Goal: Register for event/course

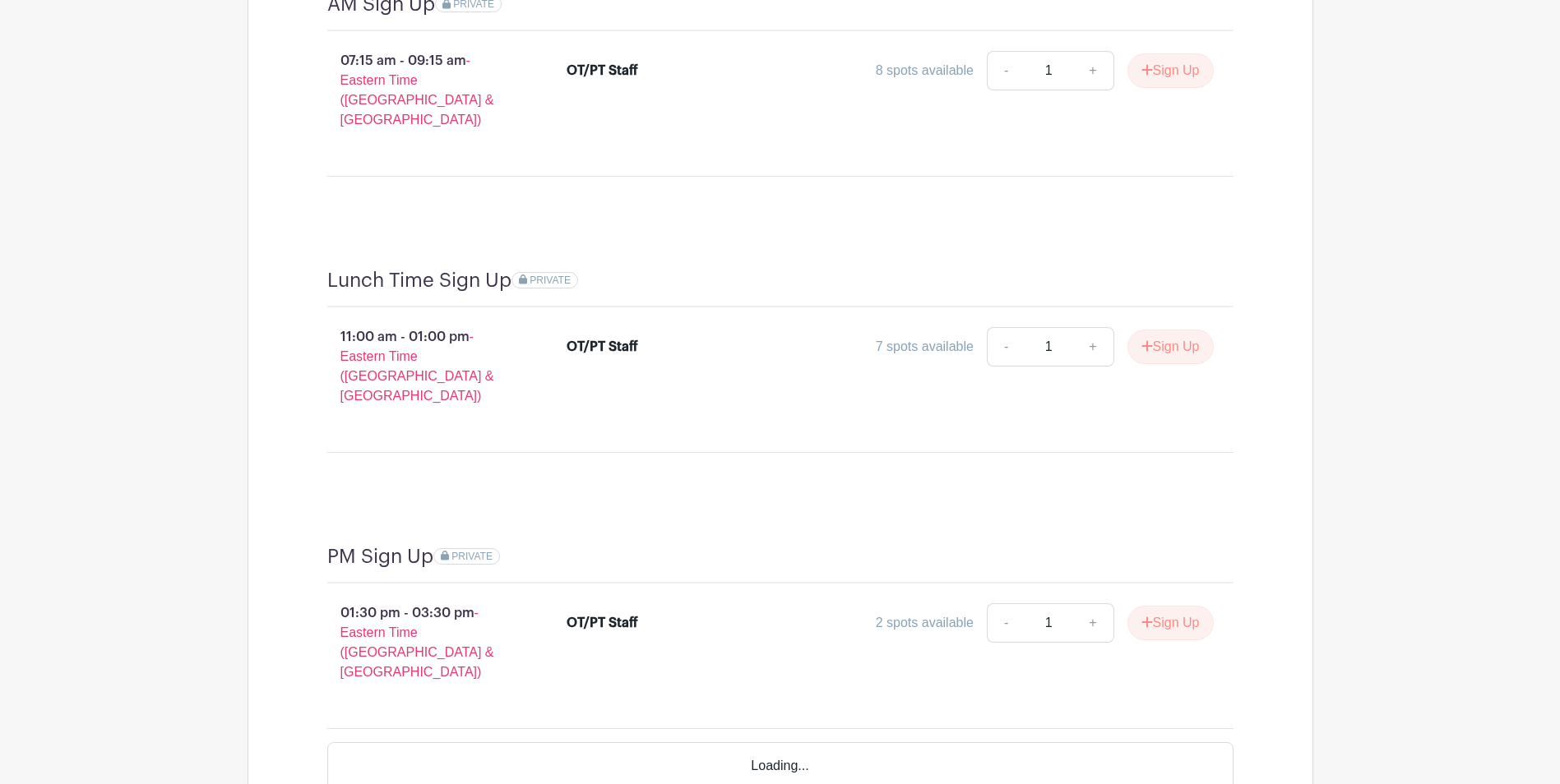
scroll to position [1627, 0]
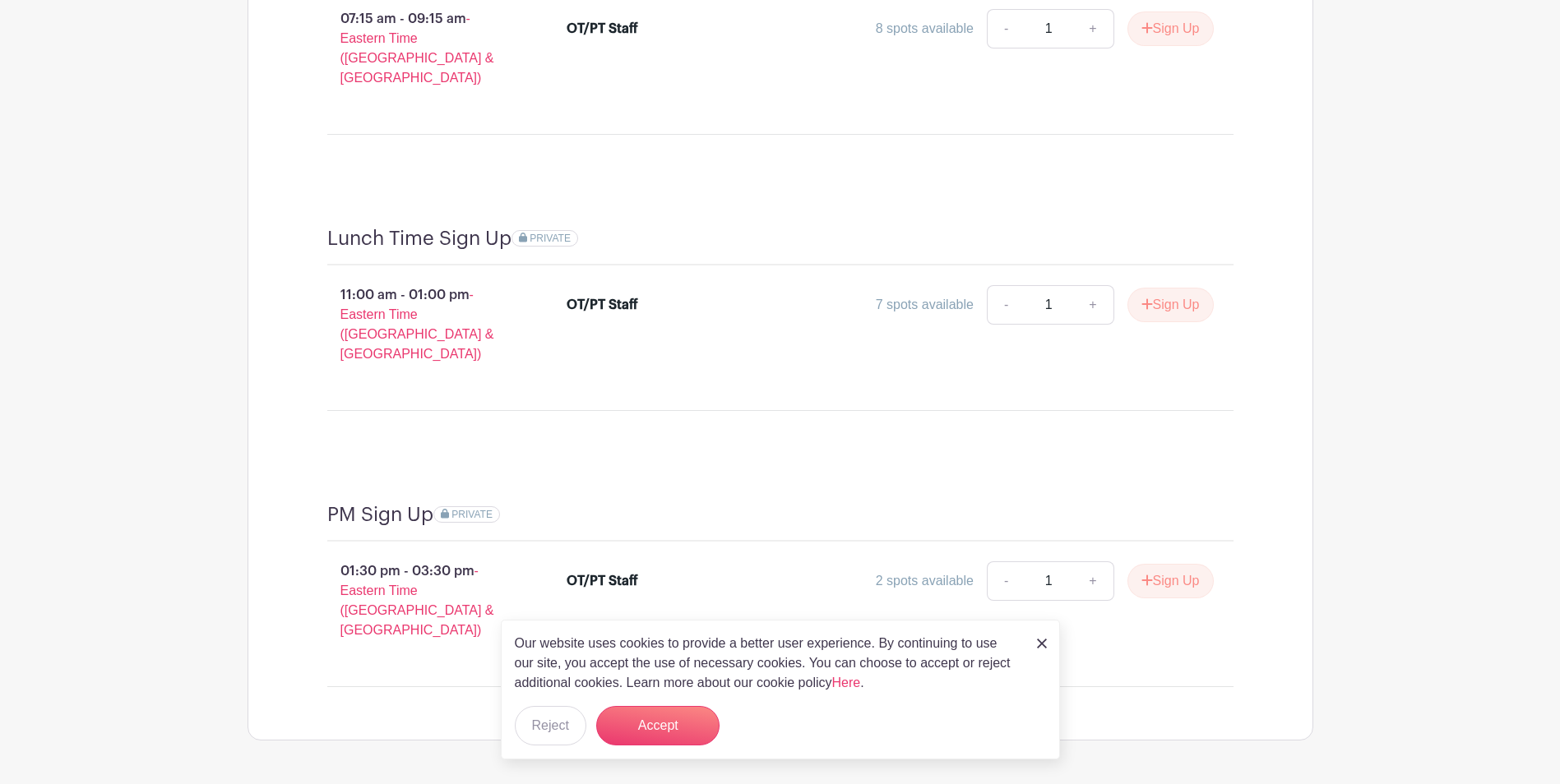
drag, startPoint x: 1042, startPoint y: 642, endPoint x: 1059, endPoint y: 642, distance: 17.0
click at [1042, 642] on img at bounding box center [1041, 643] width 10 height 10
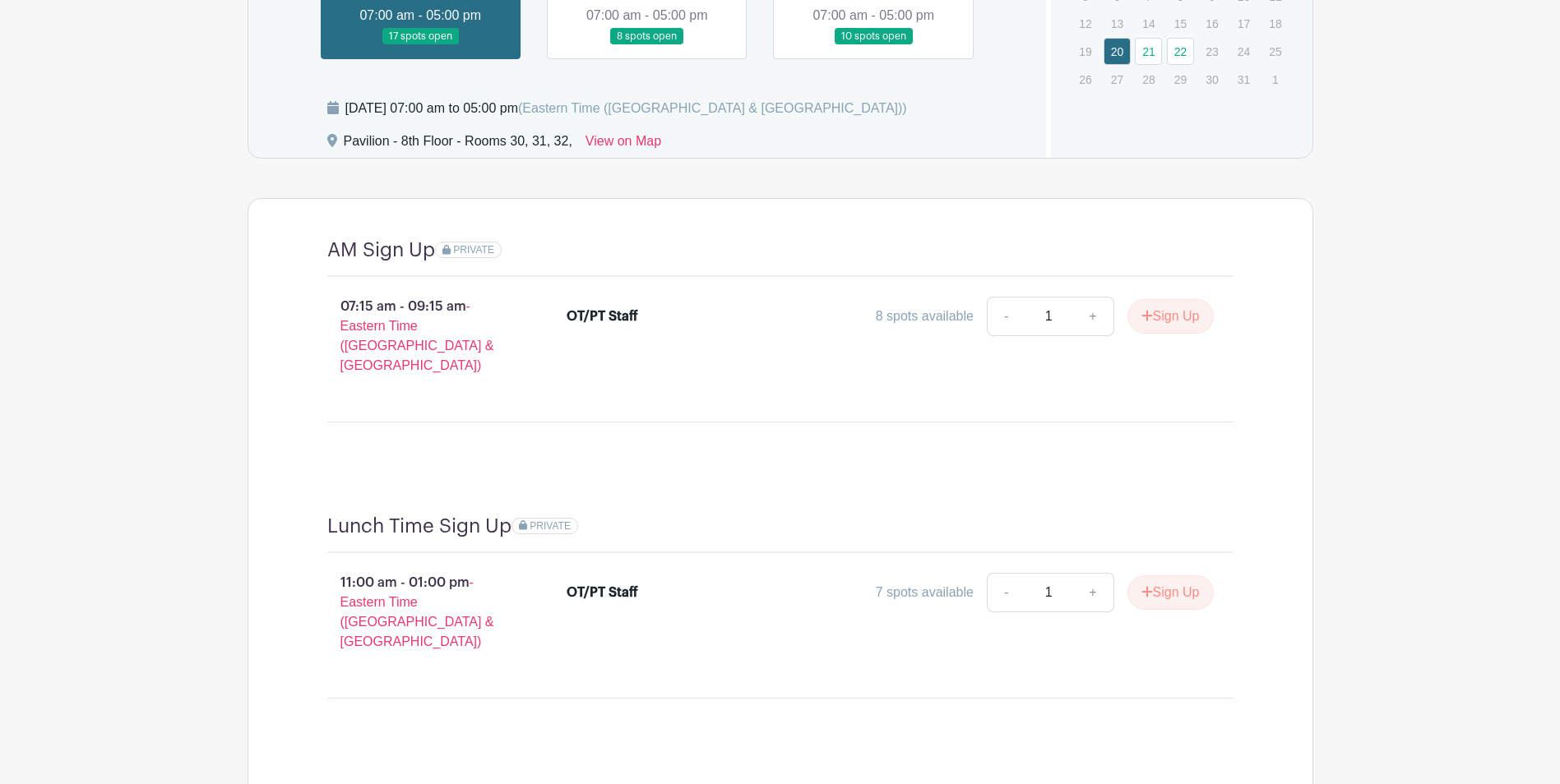
scroll to position [1298, 0]
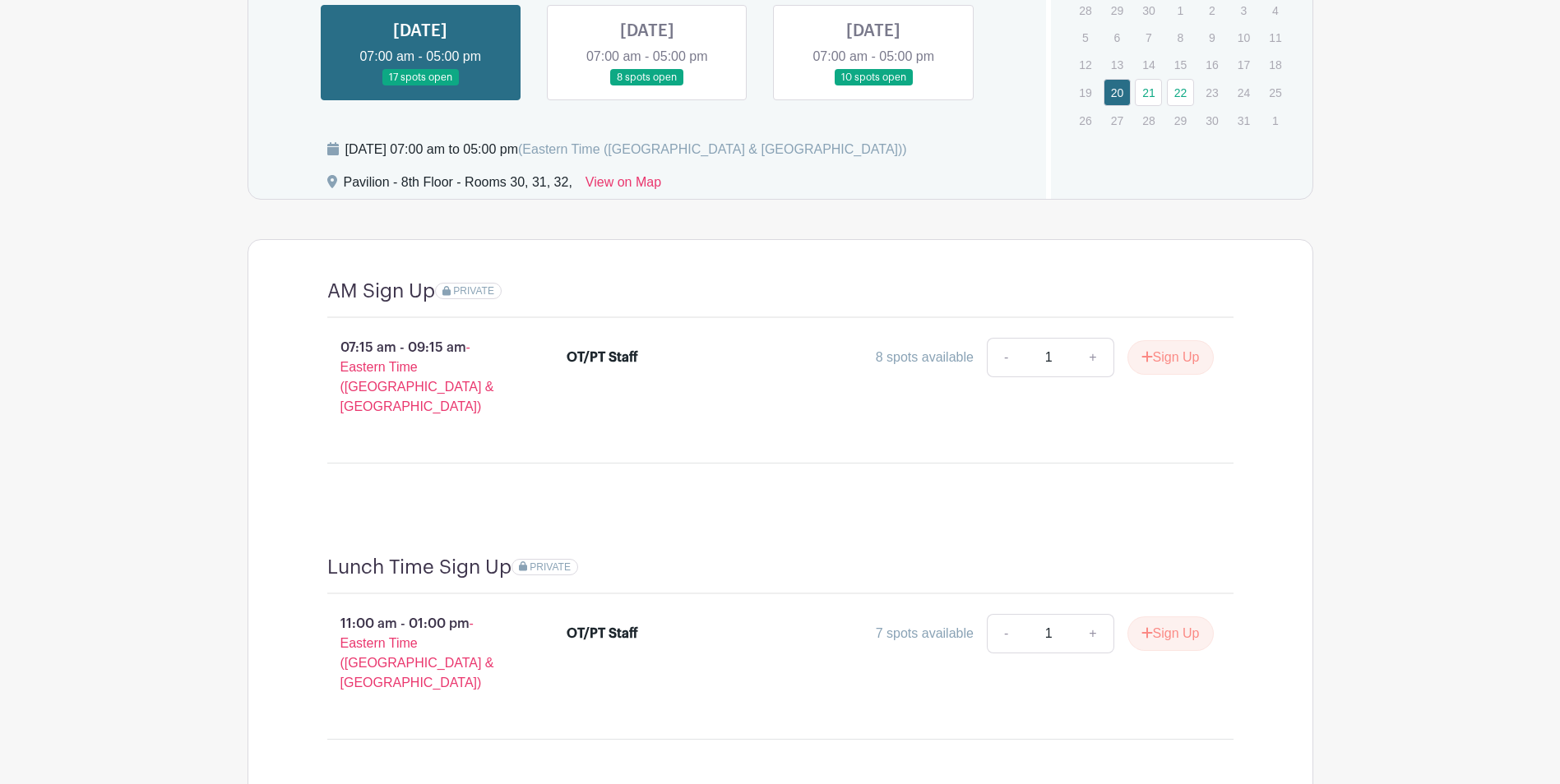
click at [396, 347] on p "07:15 am - 09:15 am - Eastern Time ([GEOGRAPHIC_DATA] & [GEOGRAPHIC_DATA])" at bounding box center [421, 378] width 240 height 92
click at [583, 344] on div "OT/PT Staff 8 spots available - 1 + Sign Up" at bounding box center [890, 361] width 647 height 46
click at [583, 348] on div "OT/PT Staff" at bounding box center [602, 357] width 71 height 20
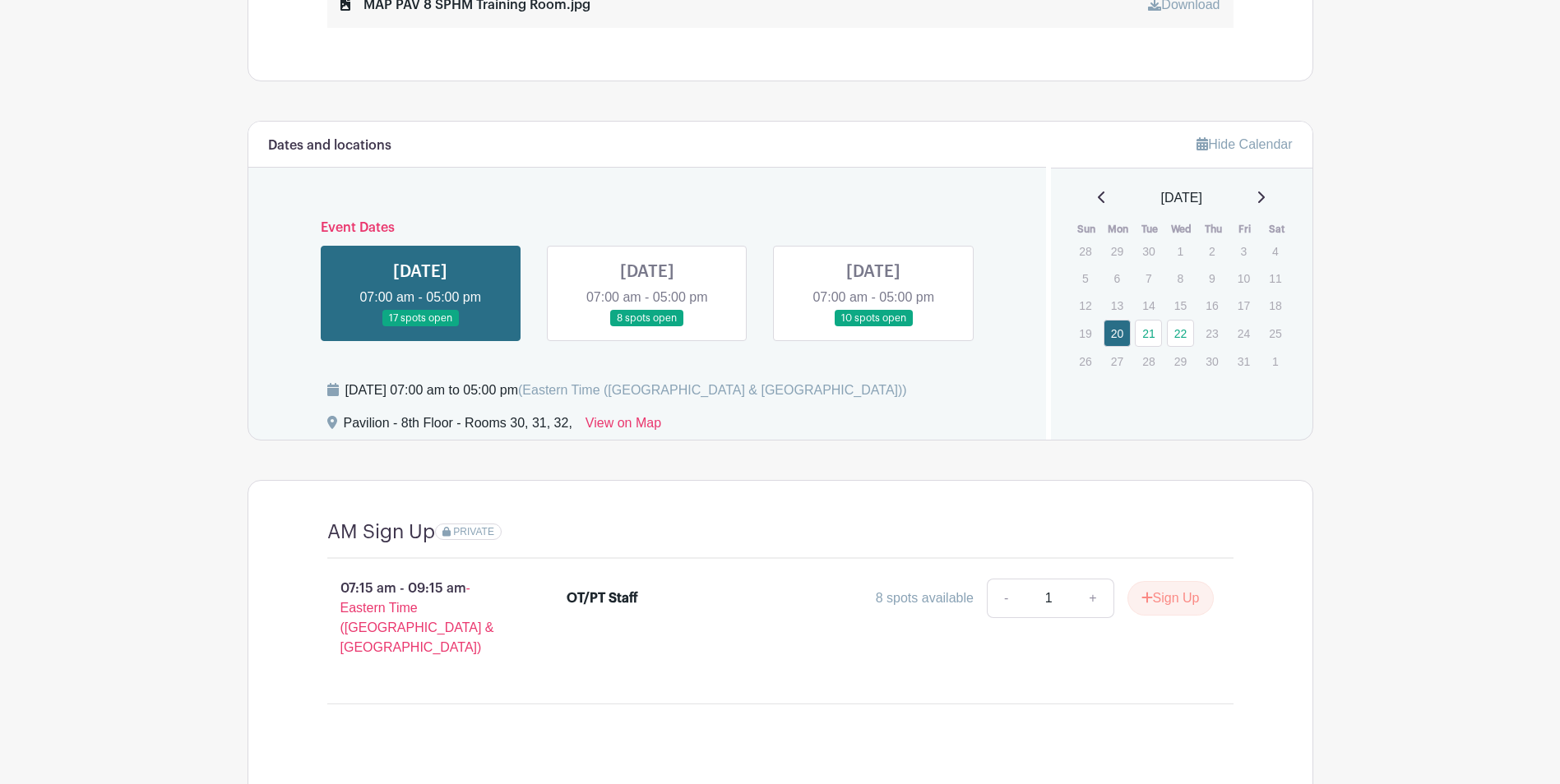
scroll to position [1052, 0]
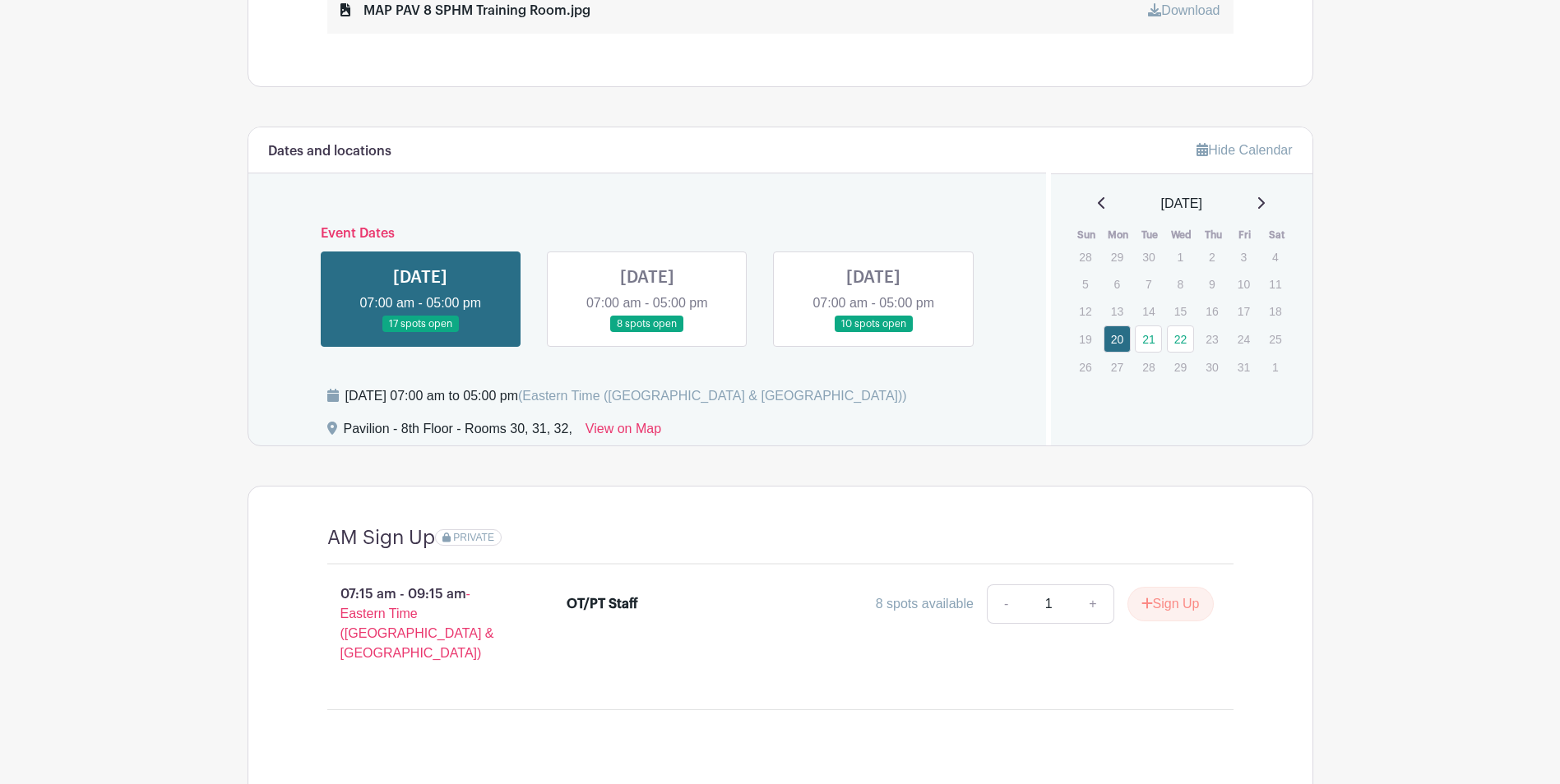
click at [647, 332] on link at bounding box center [647, 332] width 0 height 0
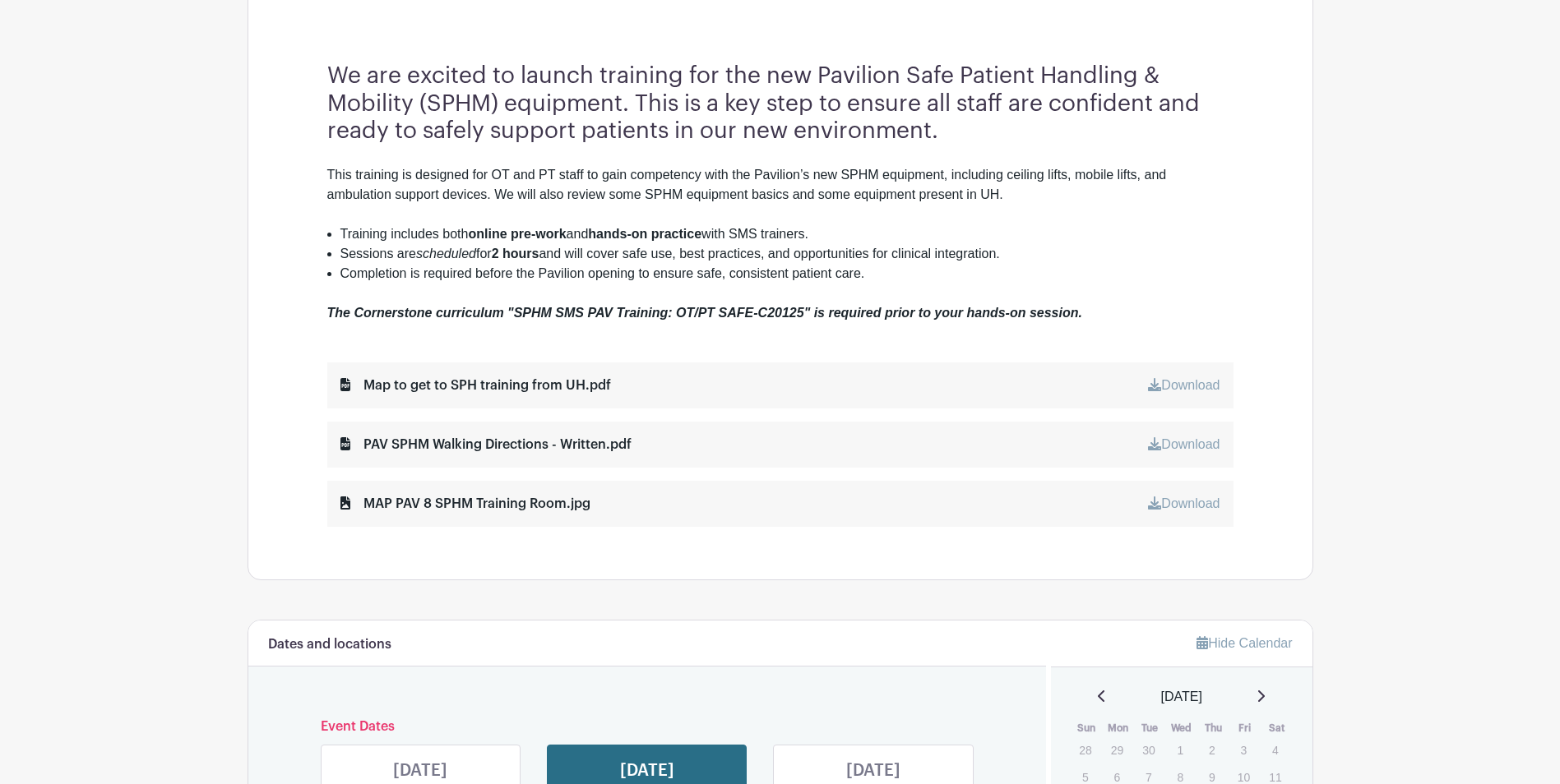
scroll to position [969, 0]
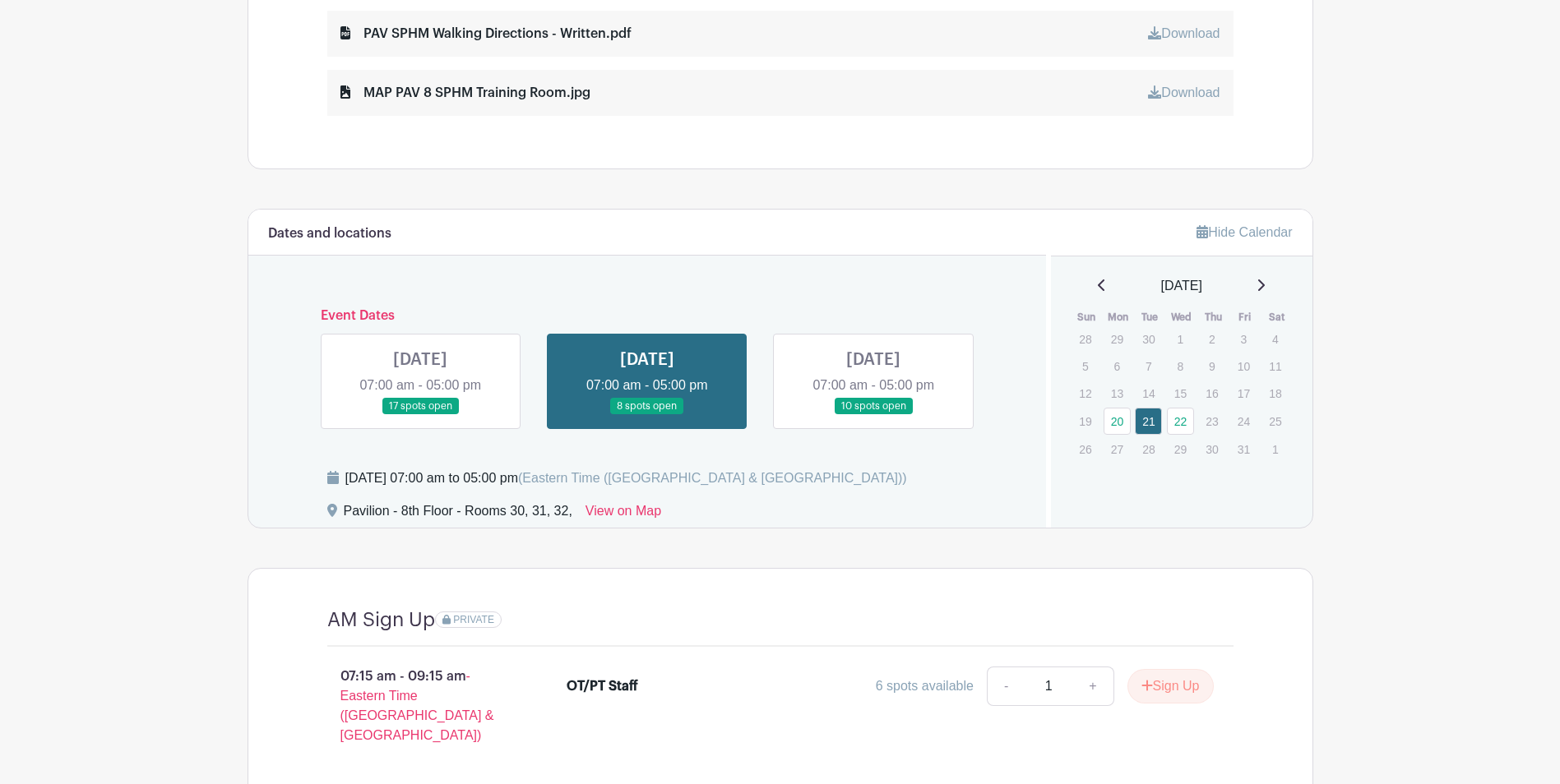
click at [873, 415] on link at bounding box center [873, 415] width 0 height 0
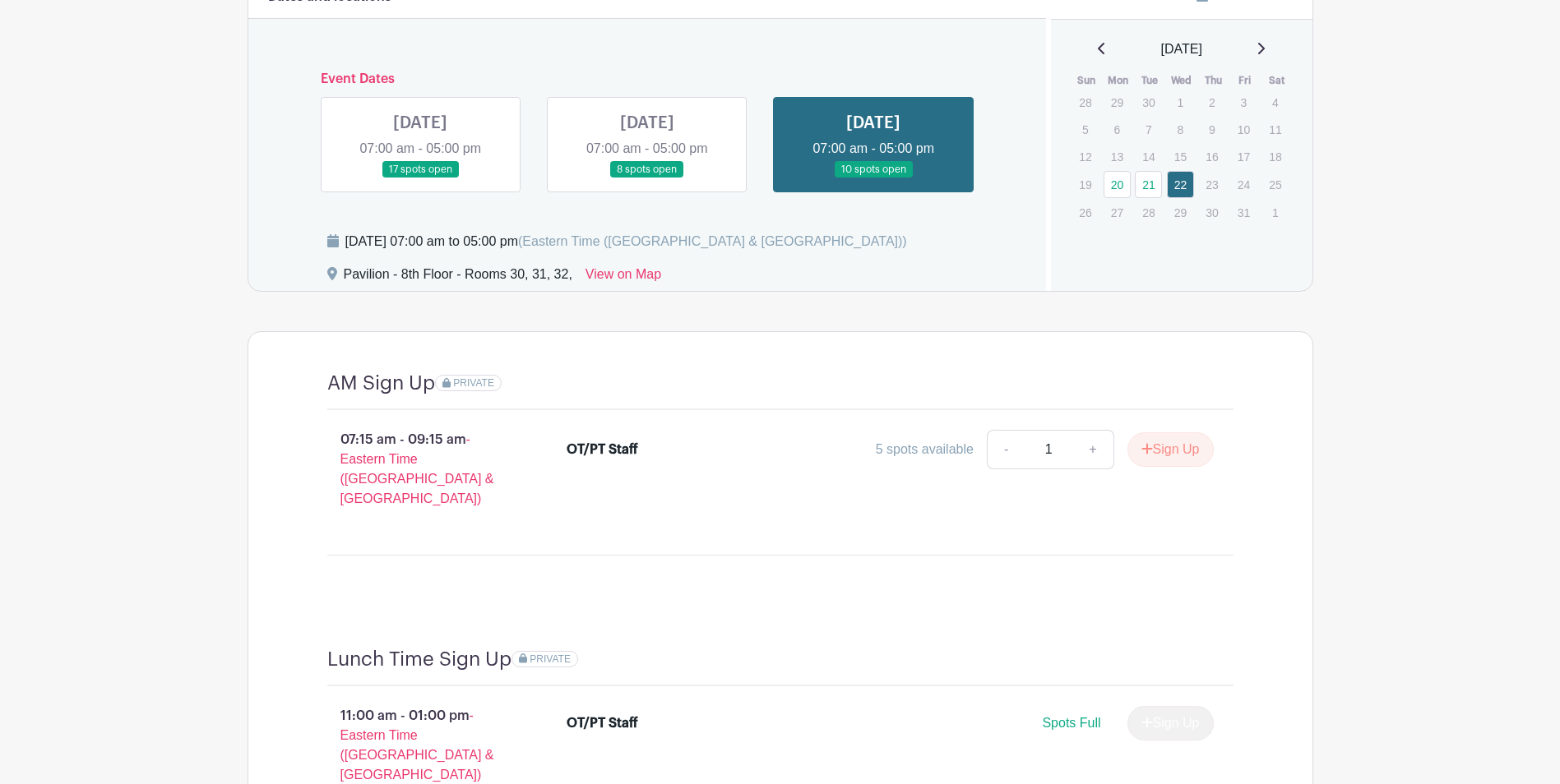
scroll to position [1233, 0]
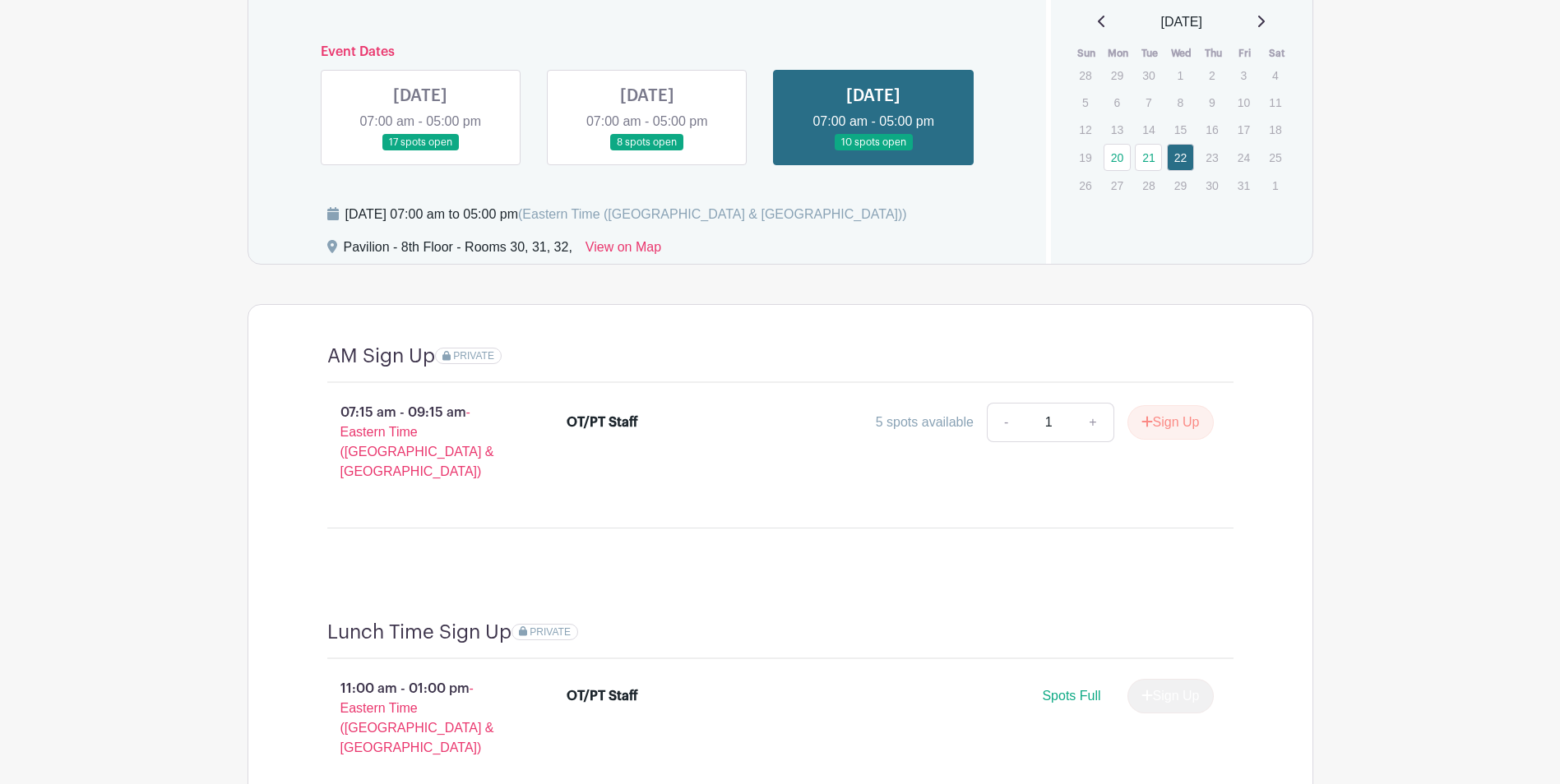
click at [647, 151] on link at bounding box center [647, 151] width 0 height 0
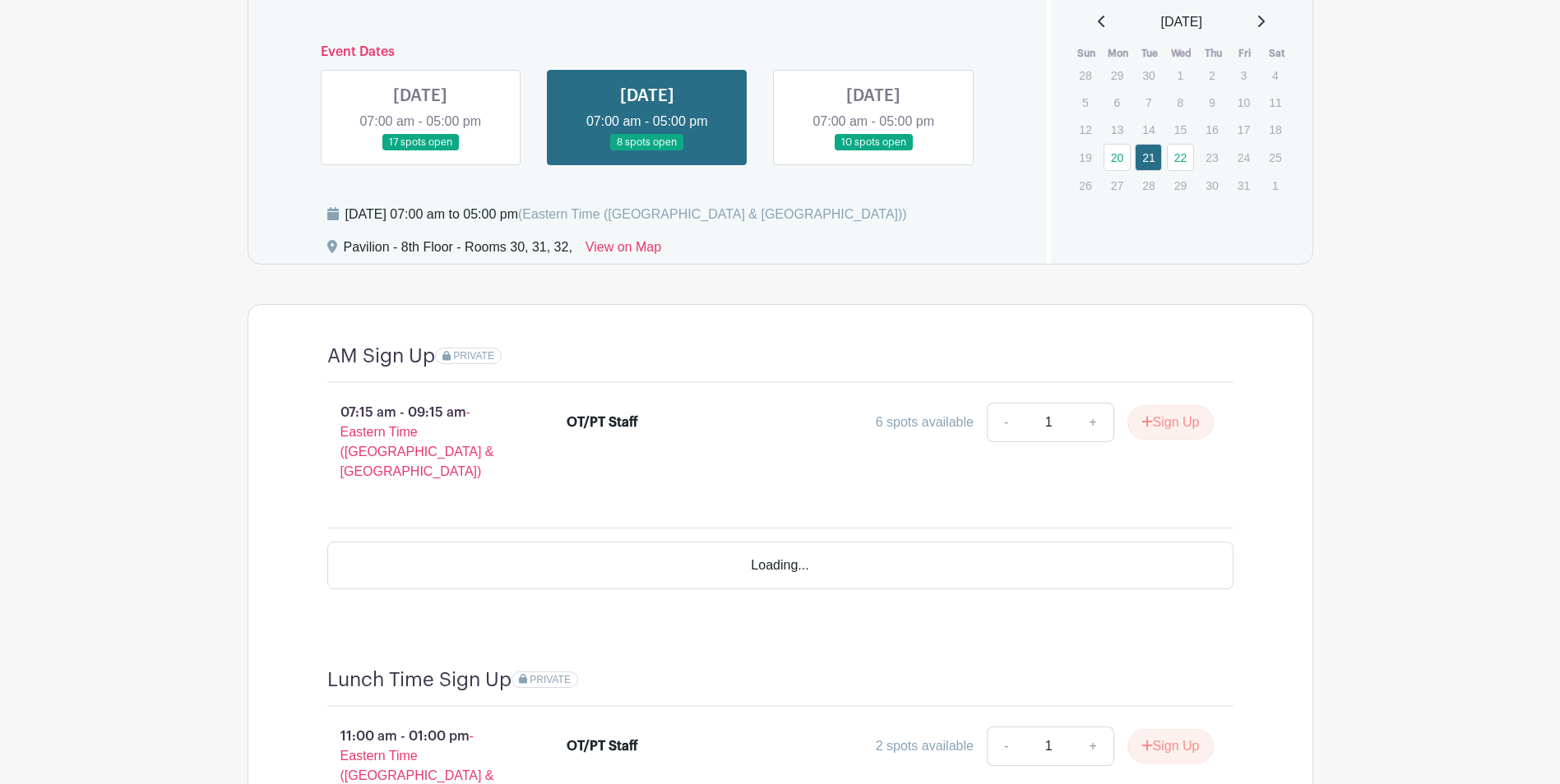
click at [647, 151] on link at bounding box center [647, 151] width 0 height 0
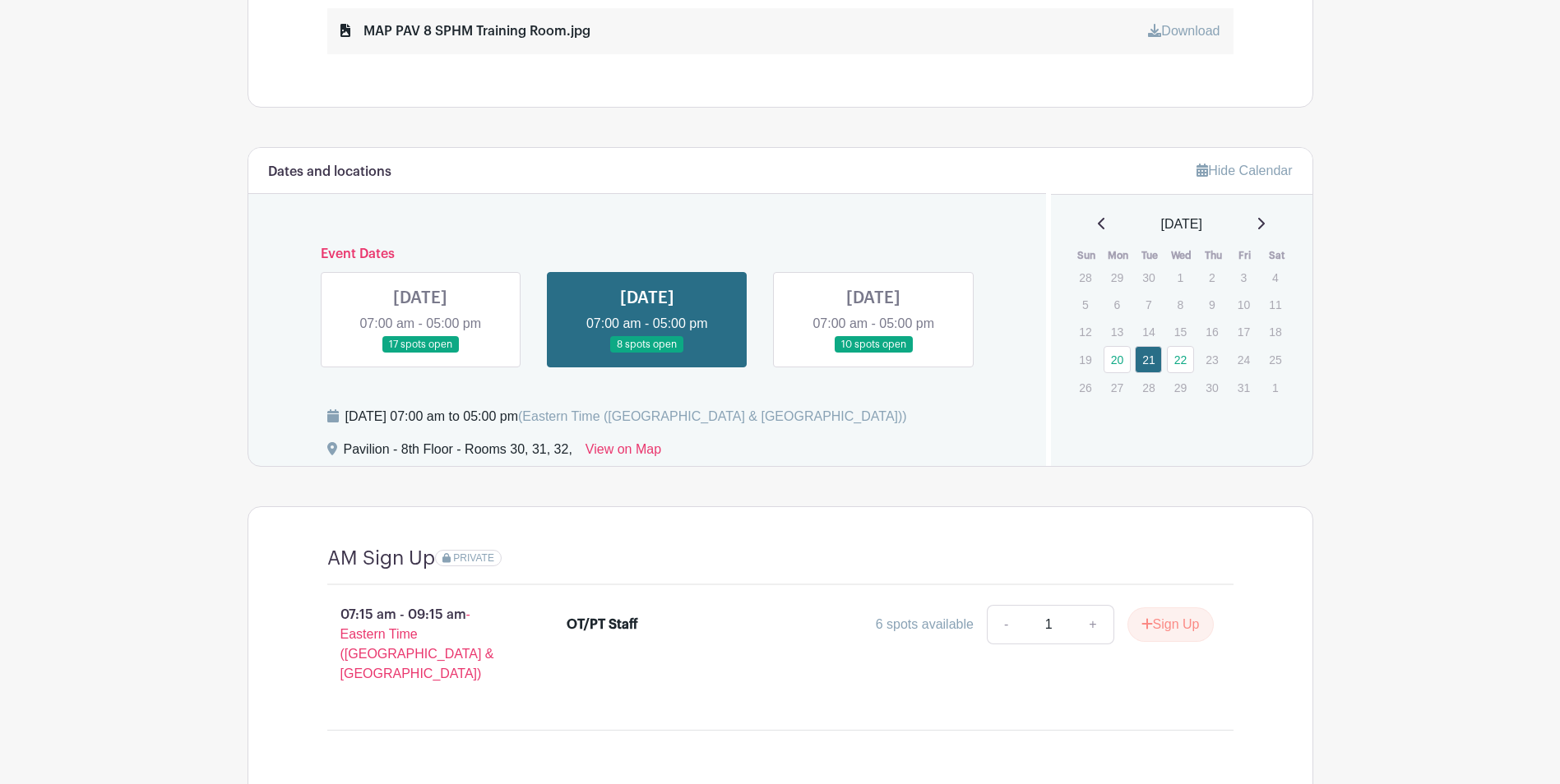
scroll to position [1133, 0]
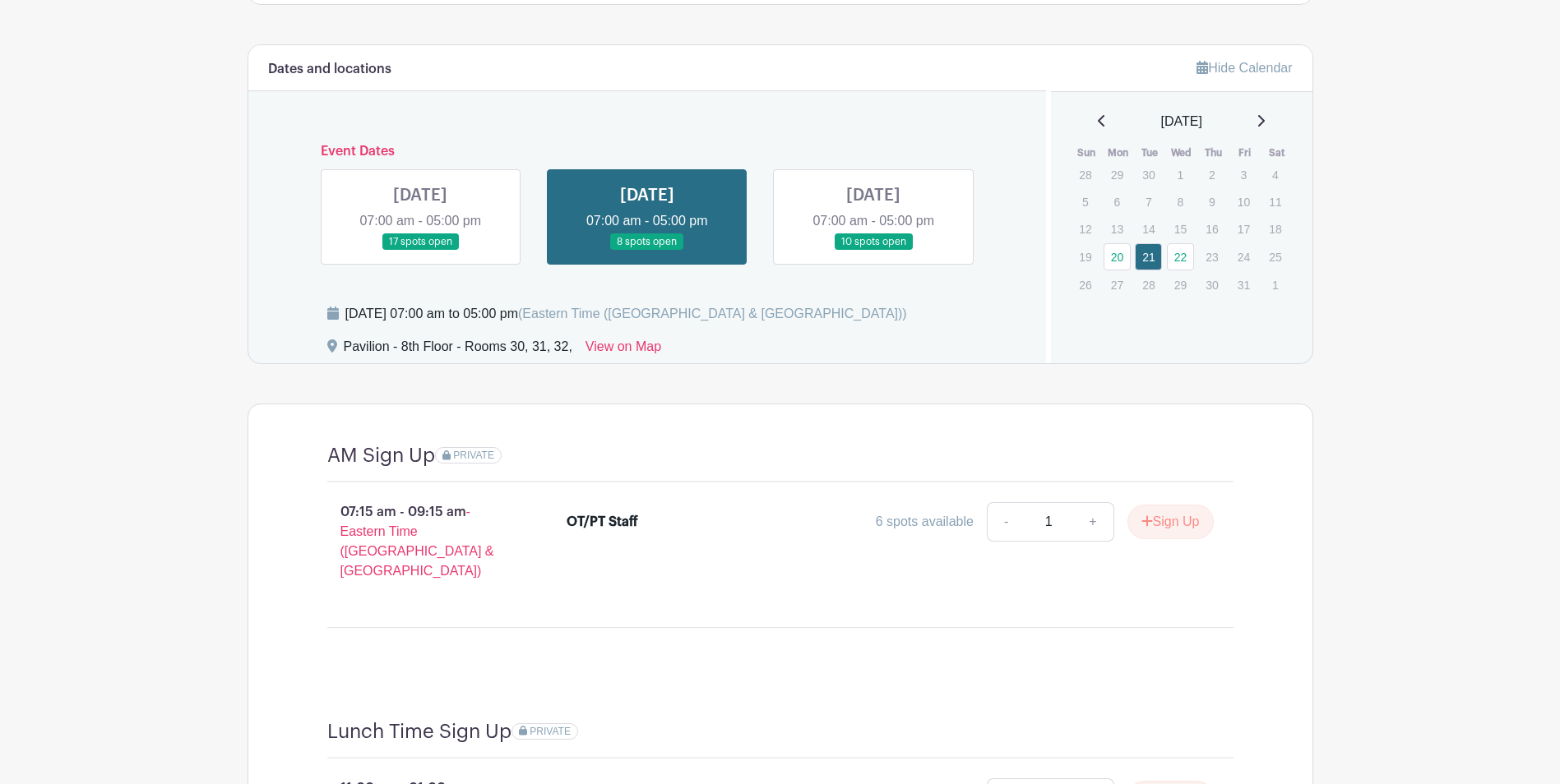
click at [420, 251] on link at bounding box center [420, 251] width 0 height 0
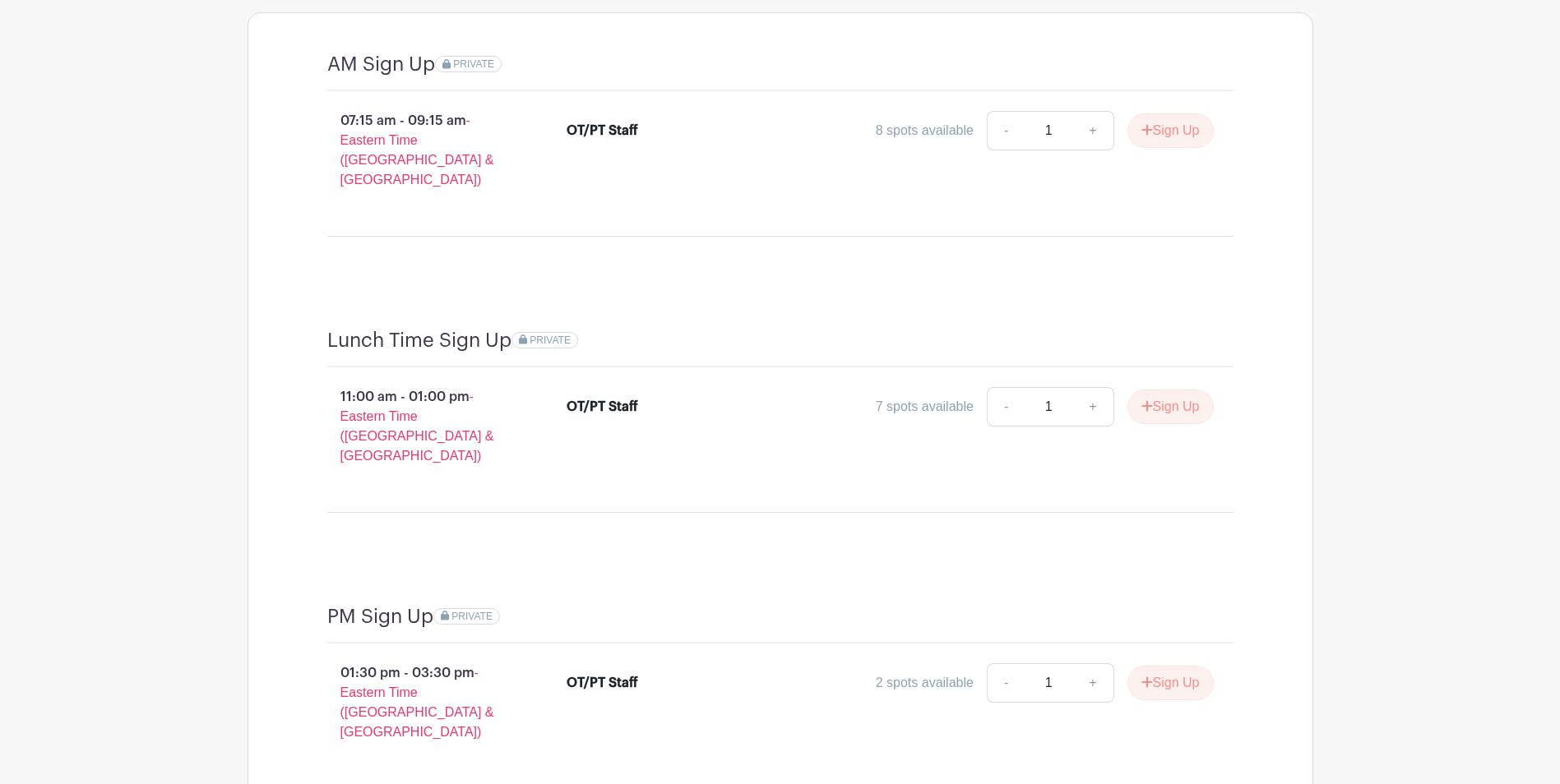
scroll to position [1544, 0]
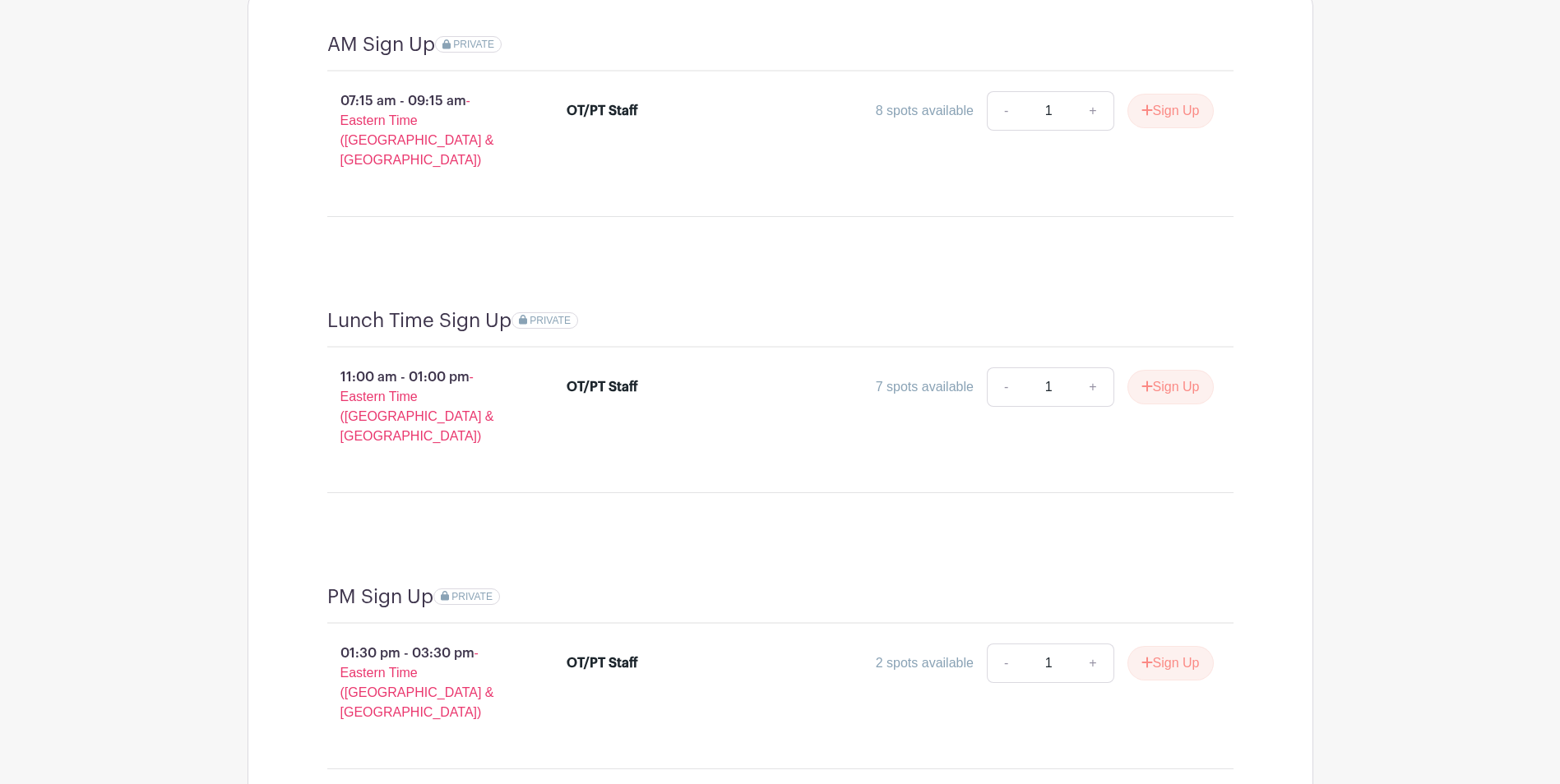
click at [385, 361] on p "11:00 am - 01:00 pm - Eastern Time ([GEOGRAPHIC_DATA] & [GEOGRAPHIC_DATA])" at bounding box center [421, 407] width 240 height 92
click at [388, 370] on p "11:00 am - 01:00 pm - Eastern Time ([GEOGRAPHIC_DATA] & [GEOGRAPHIC_DATA])" at bounding box center [421, 407] width 240 height 92
click at [595, 377] on div "OT/PT Staff" at bounding box center [602, 387] width 71 height 20
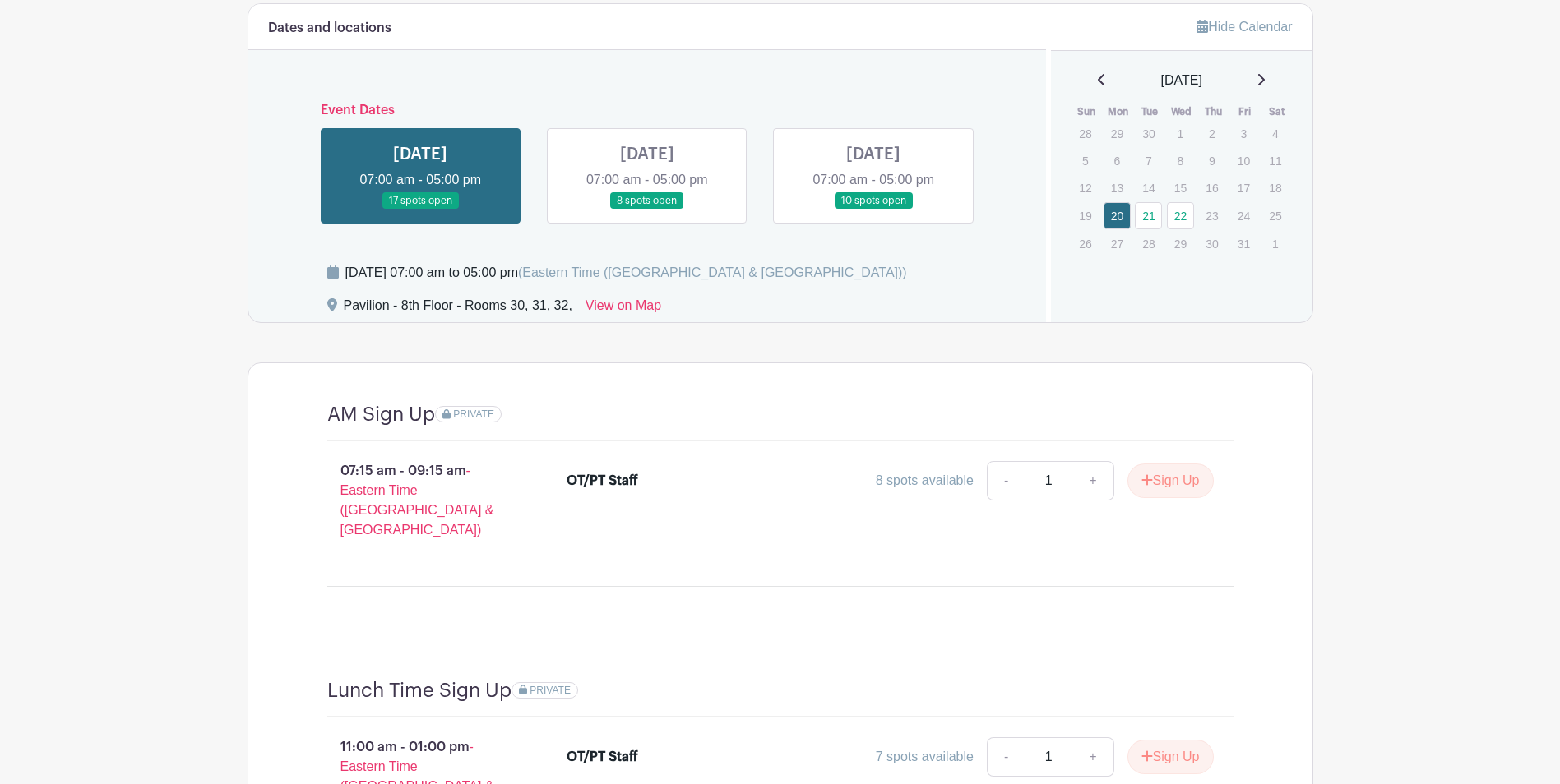
scroll to position [1298, 0]
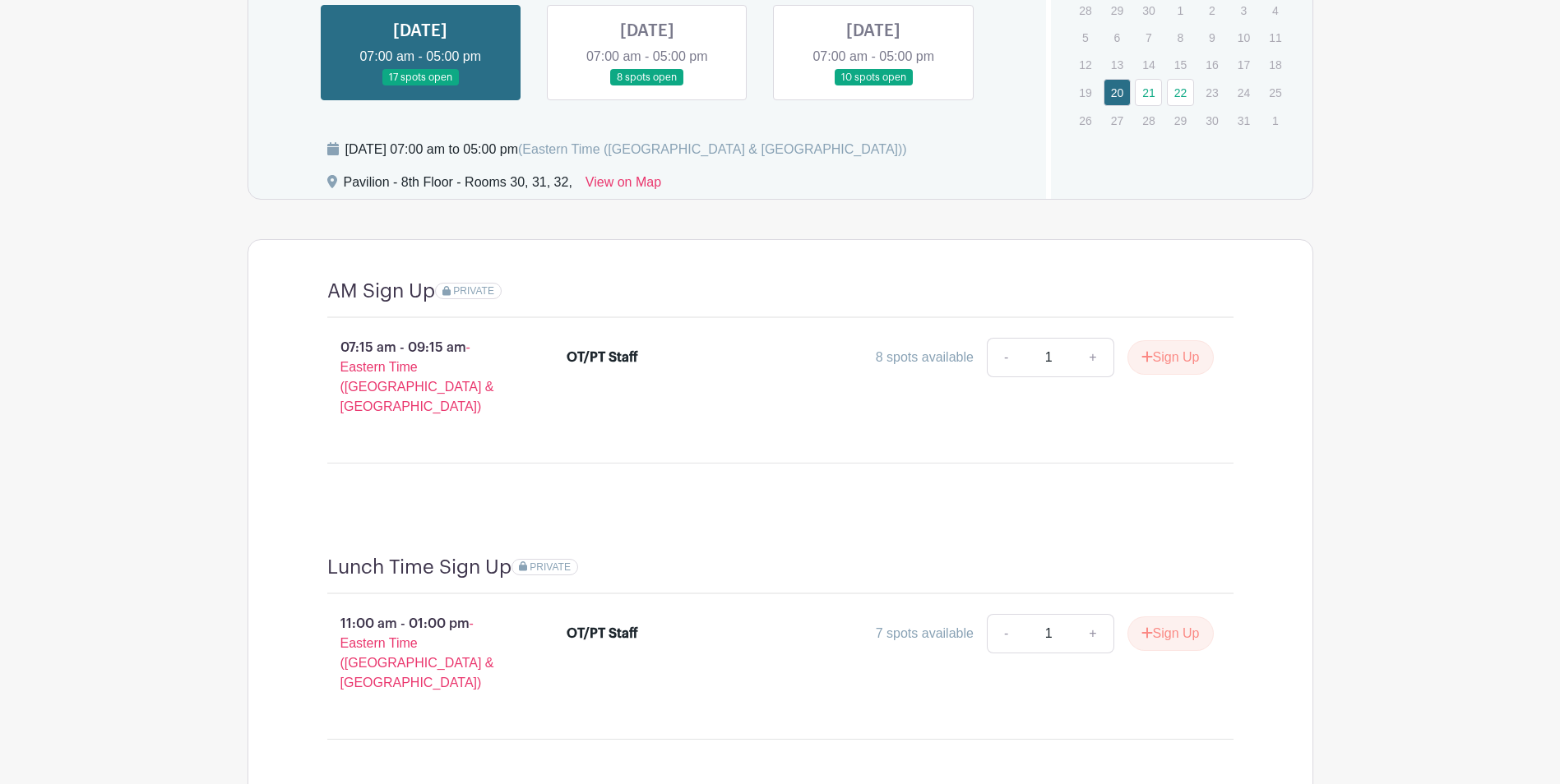
click at [387, 296] on h4 "AM Sign Up" at bounding box center [381, 291] width 108 height 24
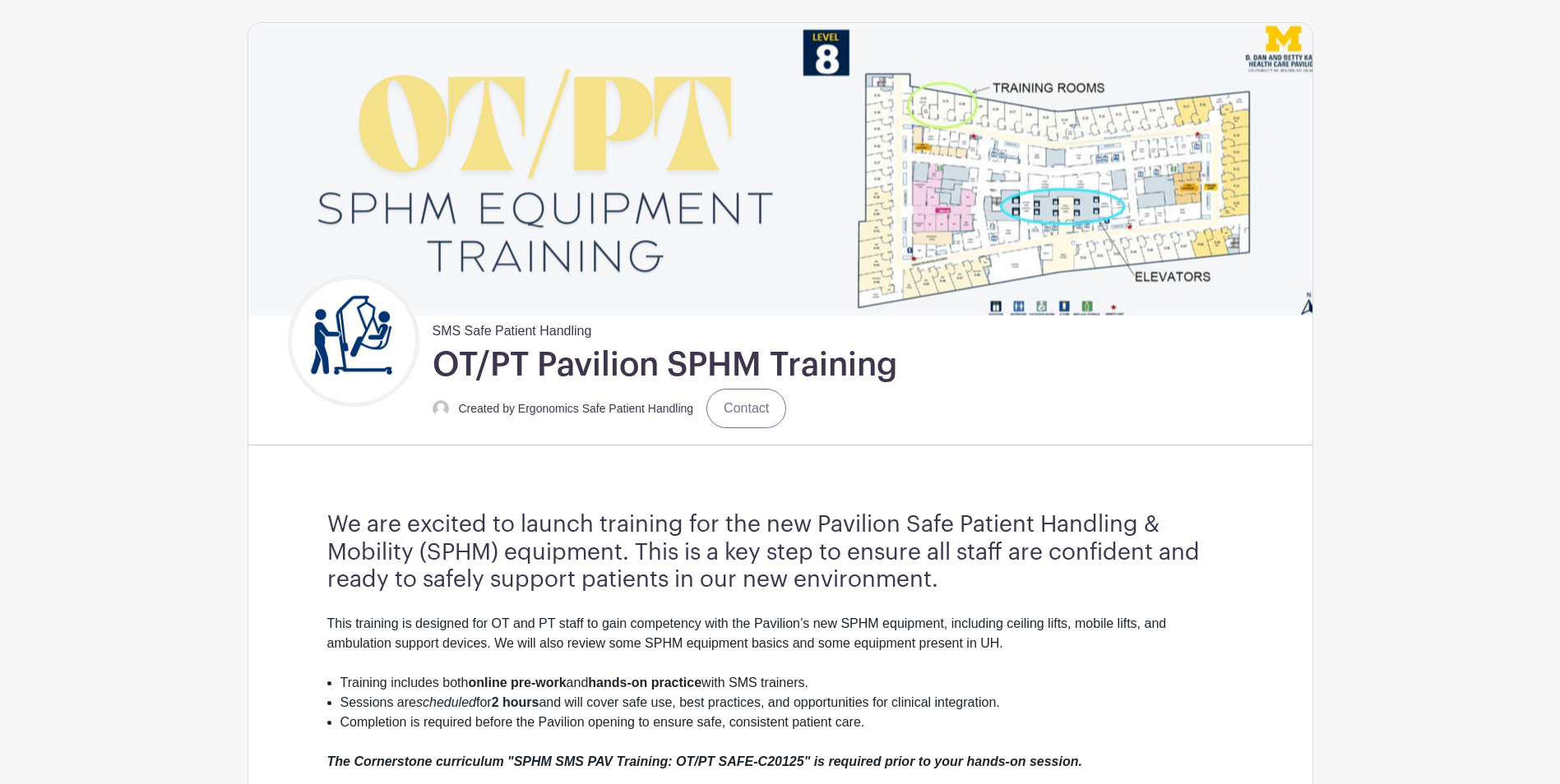
scroll to position [0, 0]
